Goal: Information Seeking & Learning: Check status

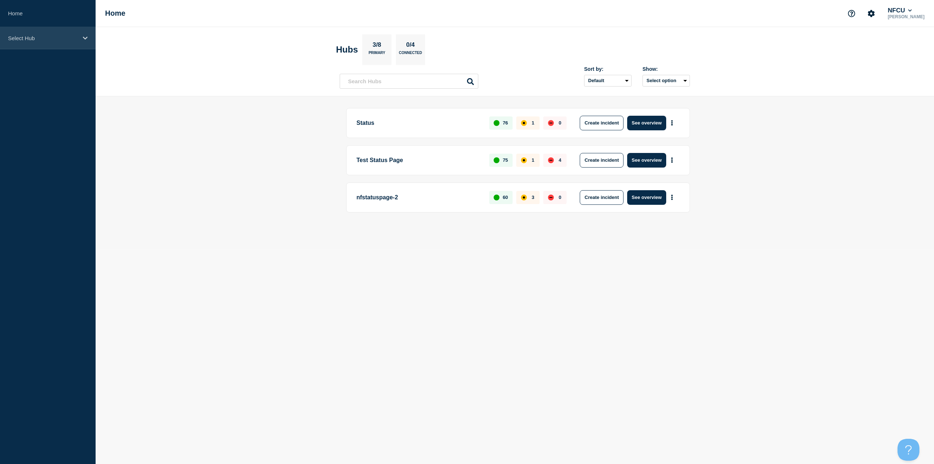
click at [34, 38] on p "Select Hub" at bounding box center [43, 38] width 70 height 6
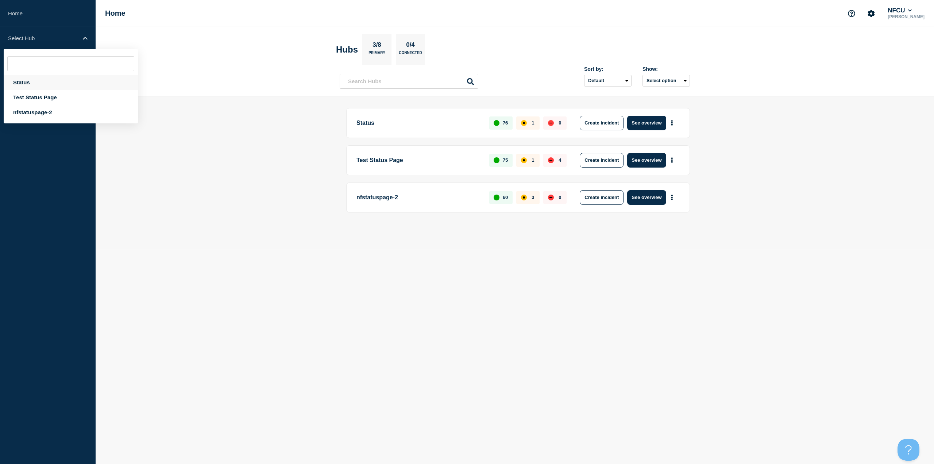
click at [26, 80] on div "Status" at bounding box center [71, 82] width 134 height 15
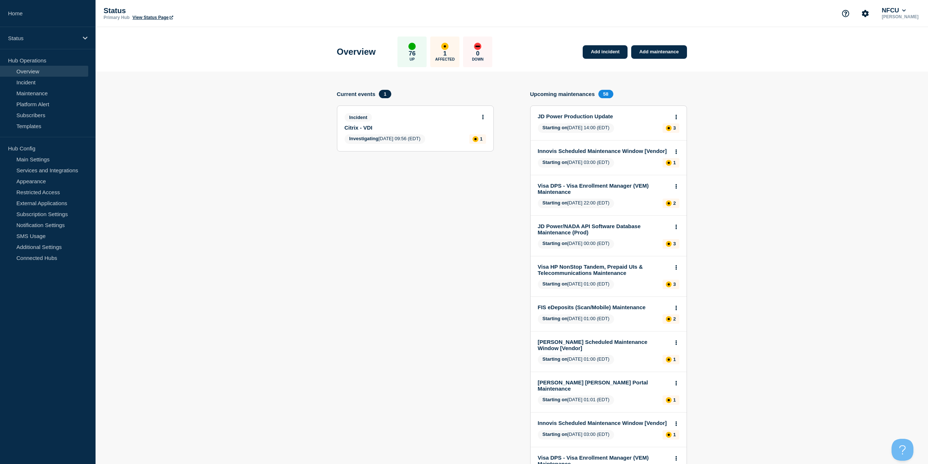
click at [140, 17] on link "View Status Page" at bounding box center [152, 17] width 40 height 5
click at [486, 116] on div "Incident Citrix - VDI Investigating [DATE] 09:56 (EDT) 1" at bounding box center [415, 128] width 156 height 45
click at [481, 116] on body "Home Status Hub Operations Overview Incident Maintenance Platform Alert Subscri…" at bounding box center [464, 232] width 928 height 464
click at [485, 119] on button at bounding box center [483, 117] width 6 height 6
click at [480, 135] on link "View incident" at bounding box center [480, 135] width 30 height 6
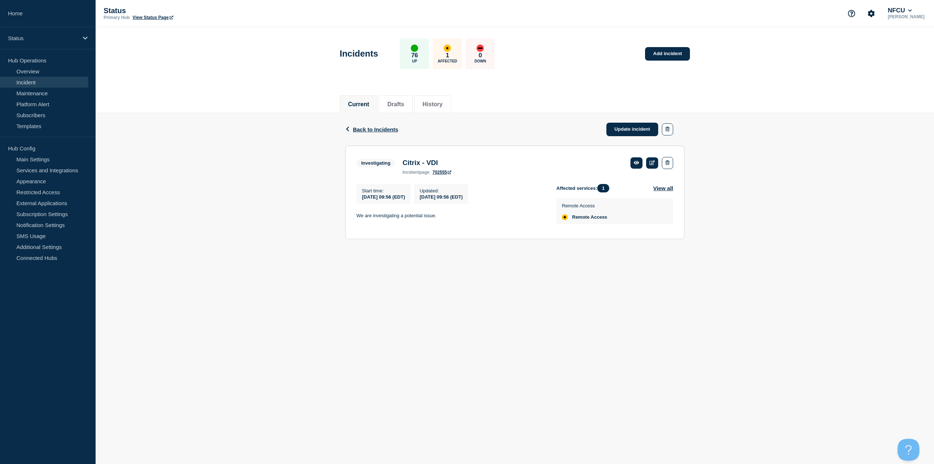
click at [331, 144] on div "Back Back to Incidents Update incident Investigating Citrix - VDI Start time [D…" at bounding box center [515, 181] width 838 height 137
click at [302, 87] on header "Incidents 76 Up 1 Affected 0 Down Add incident" at bounding box center [515, 57] width 838 height 61
click at [324, 112] on div "Current Drafts History" at bounding box center [515, 100] width 838 height 25
